Goal: Book appointment/travel/reservation

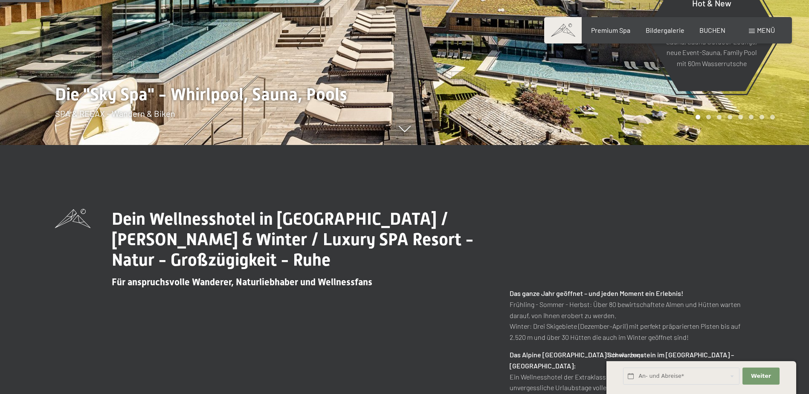
scroll to position [341, 0]
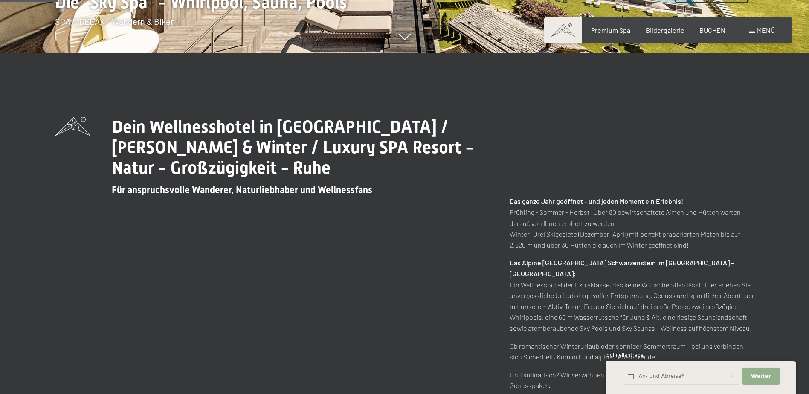
click at [766, 378] on span "Weiter" at bounding box center [761, 376] width 20 height 8
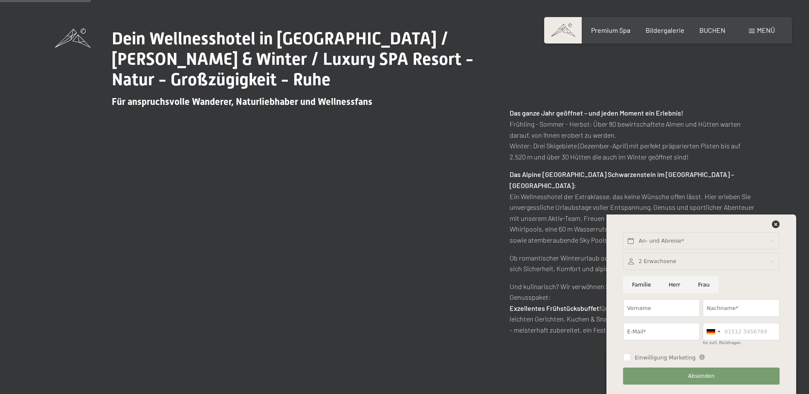
scroll to position [597, 0]
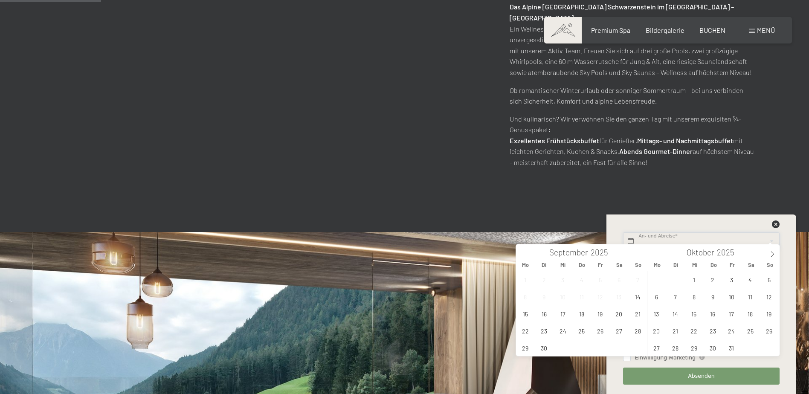
click at [779, 234] on input "text" at bounding box center [701, 240] width 156 height 17
click at [778, 227] on icon at bounding box center [776, 224] width 8 height 8
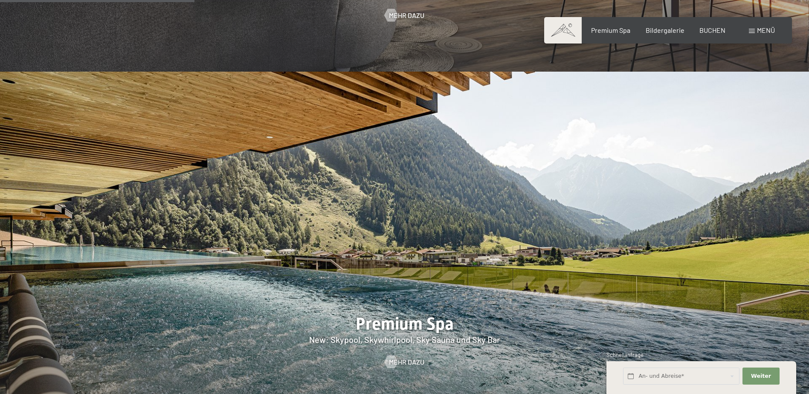
scroll to position [1151, 0]
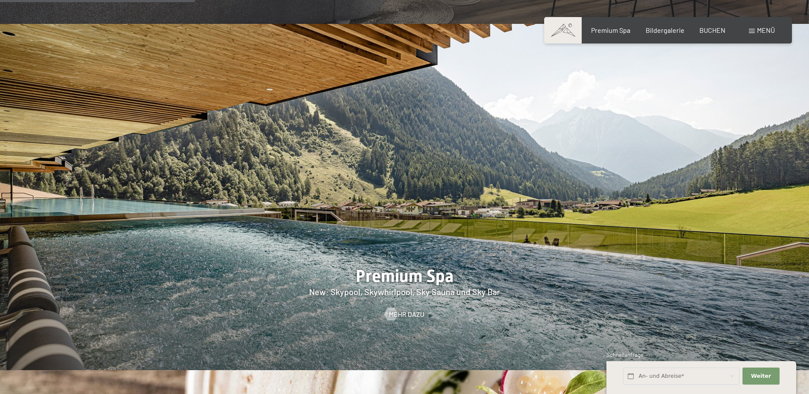
click at [614, 35] on div "Buchen Anfragen Premium Spa Bildergalerie BUCHEN Menü DE IT EN Gutschein Bilder…" at bounding box center [668, 30] width 214 height 9
click at [615, 33] on div "Premium Spa" at bounding box center [610, 28] width 39 height 9
click at [622, 32] on span "Premium Spa" at bounding box center [610, 29] width 39 height 8
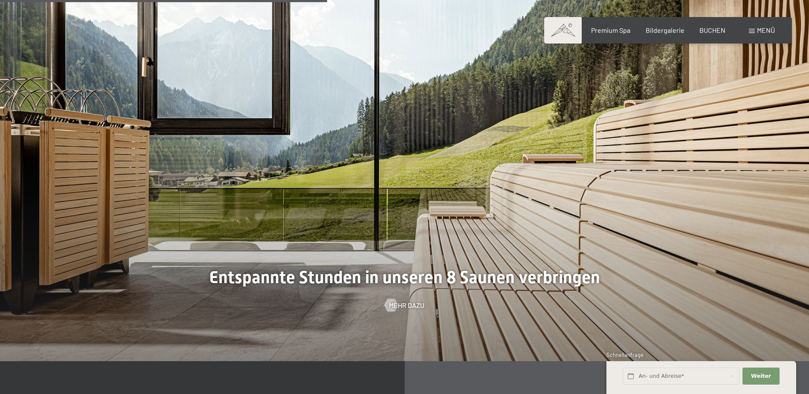
click at [759, 27] on span "Menü" at bounding box center [766, 30] width 18 height 8
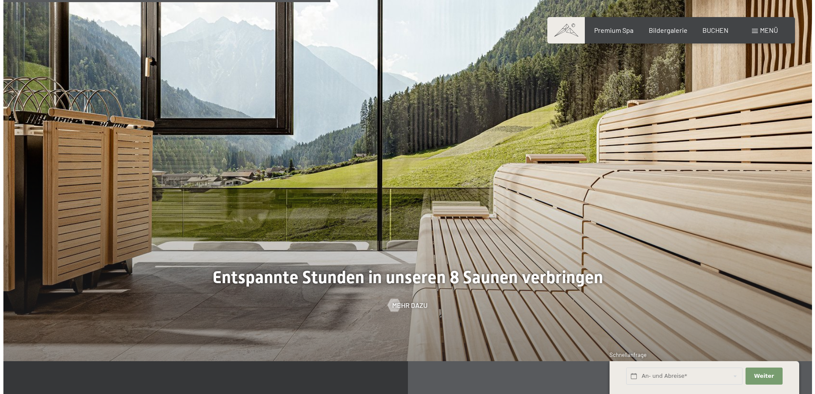
scroll to position [2569, 0]
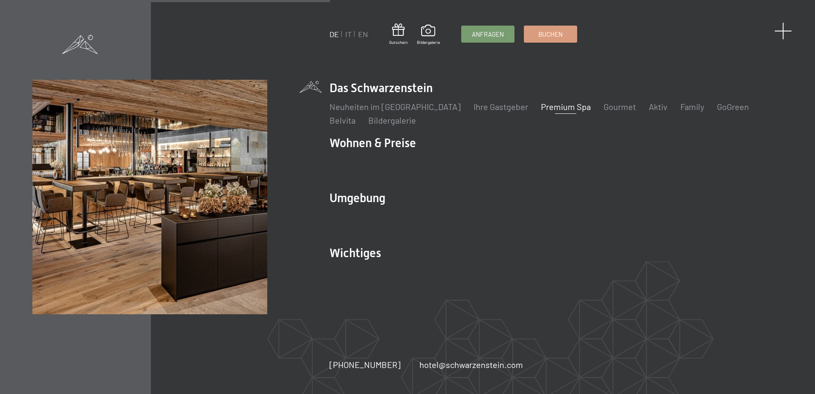
click at [784, 30] on span at bounding box center [783, 30] width 17 height 17
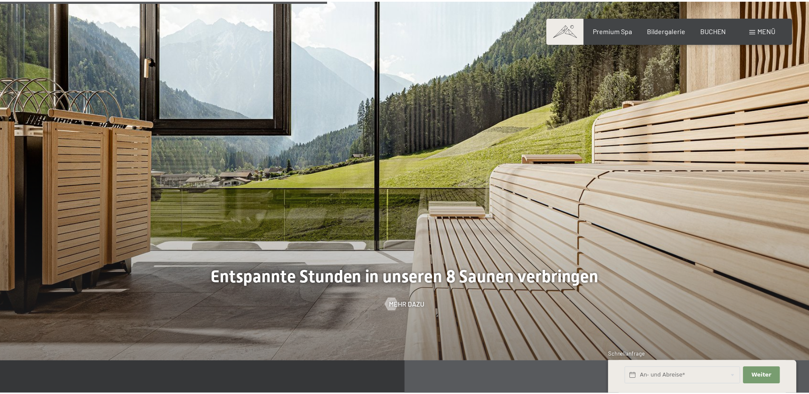
scroll to position [2558, 0]
